Goal: Check status: Check status

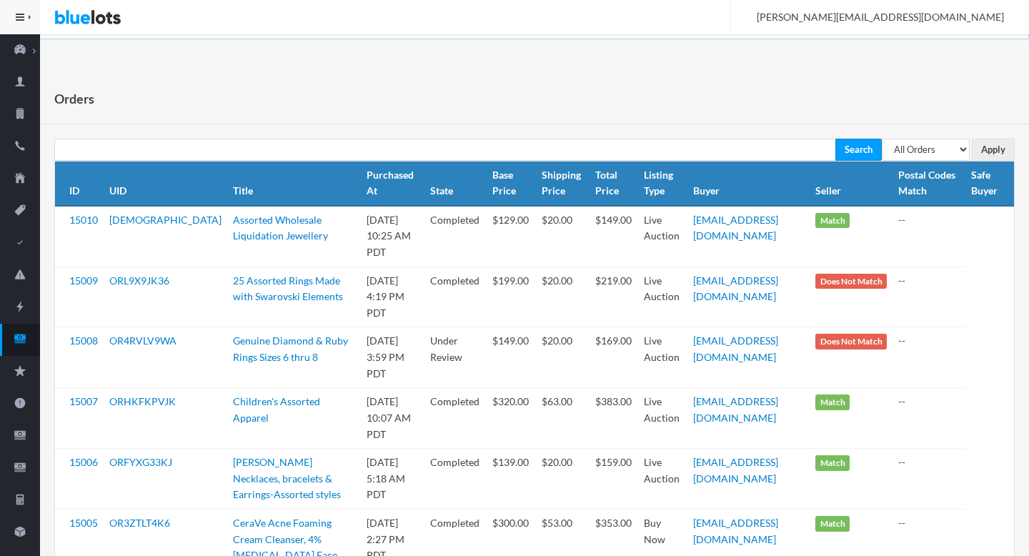
select select "pending"
click at [993, 149] on input "Apply" at bounding box center [993, 150] width 43 height 22
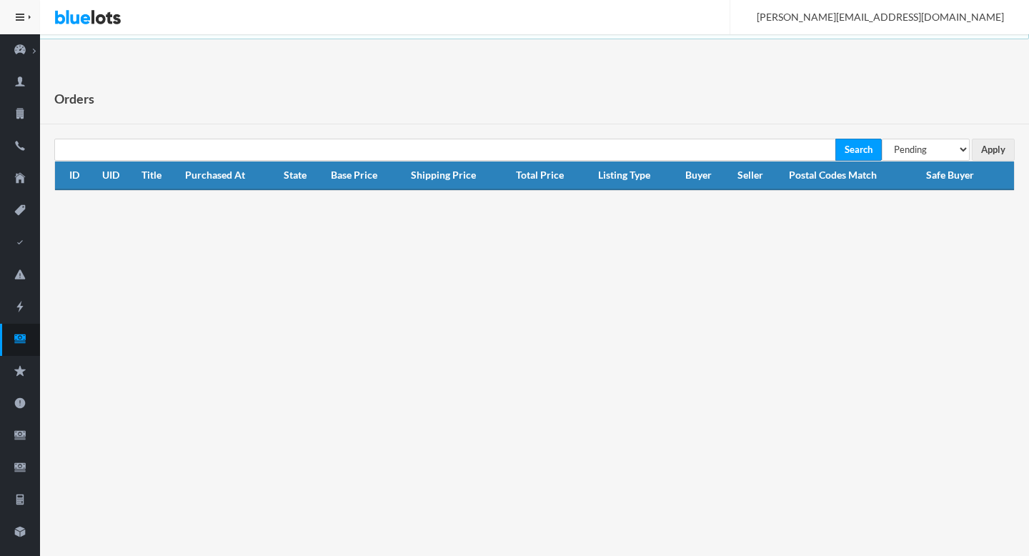
select select "under_review"
click at [1007, 146] on input "Apply" at bounding box center [993, 150] width 43 height 22
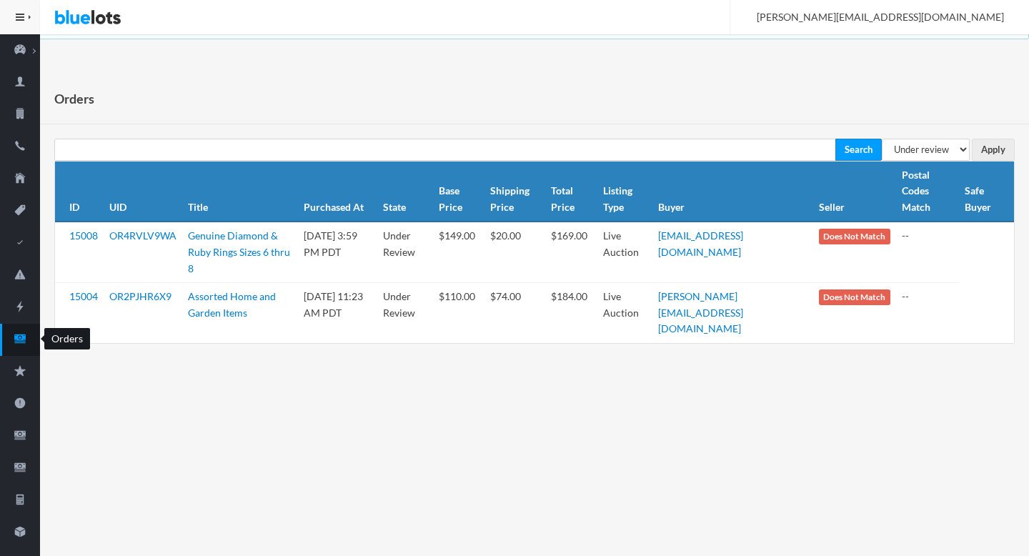
click at [17, 351] on link "Orders" at bounding box center [20, 340] width 40 height 32
